Goal: Check status

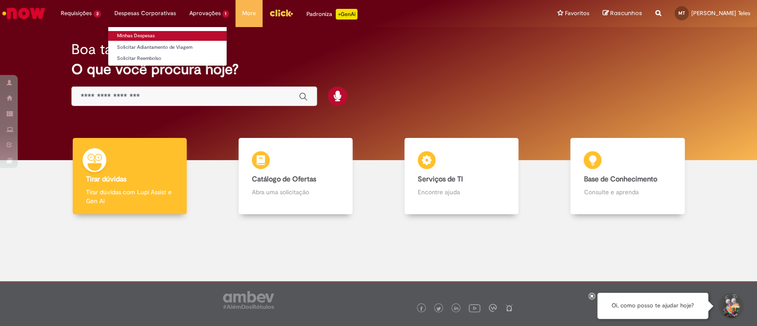
click at [149, 35] on link "Minhas Despesas" at bounding box center [167, 36] width 118 height 10
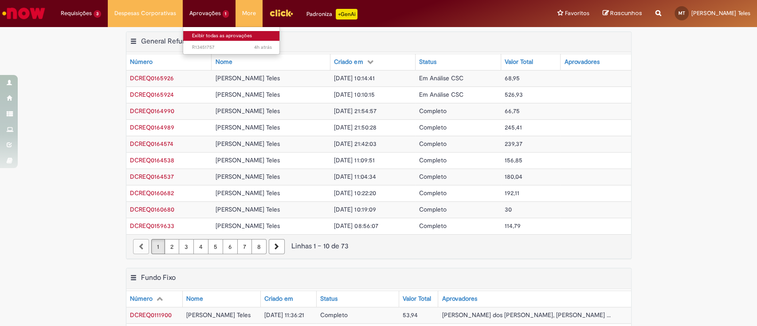
click at [197, 31] on link "Exibir todas as aprovações" at bounding box center [232, 36] width 98 height 10
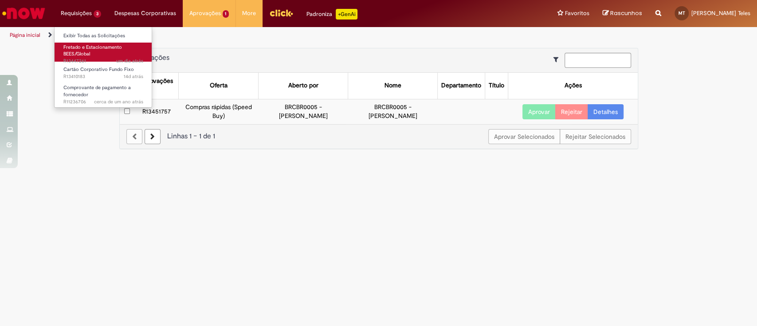
click at [100, 47] on span "Fretado e Estacionamento BEES/Global" at bounding box center [92, 51] width 59 height 14
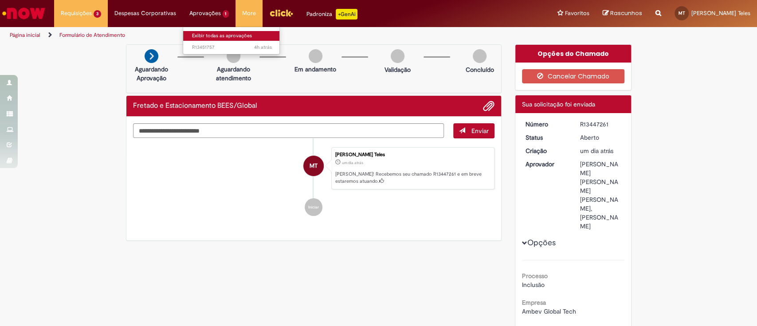
click at [201, 33] on link "Exibir todas as aprovações" at bounding box center [232, 36] width 98 height 10
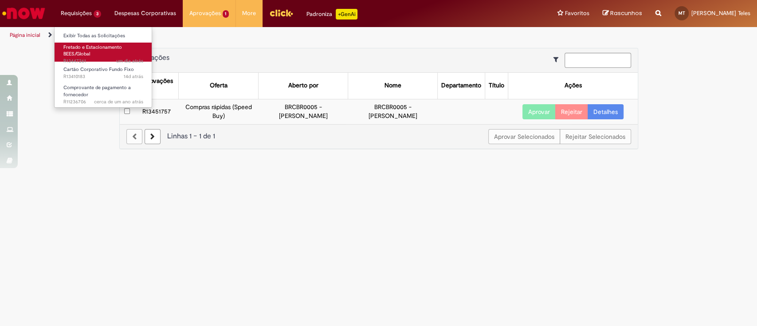
click at [94, 50] on link "Fretado e Estacionamento BEES/Global um dia atrás um dia atrás R13447261" at bounding box center [104, 52] width 98 height 19
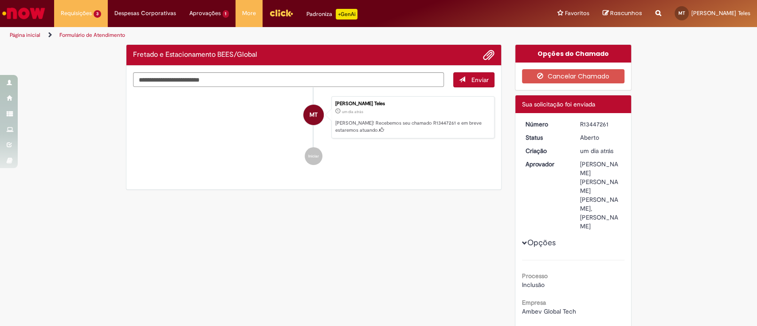
click at [27, 19] on img "Ir para a Homepage" at bounding box center [24, 13] width 46 height 18
